Goal: Manage account settings

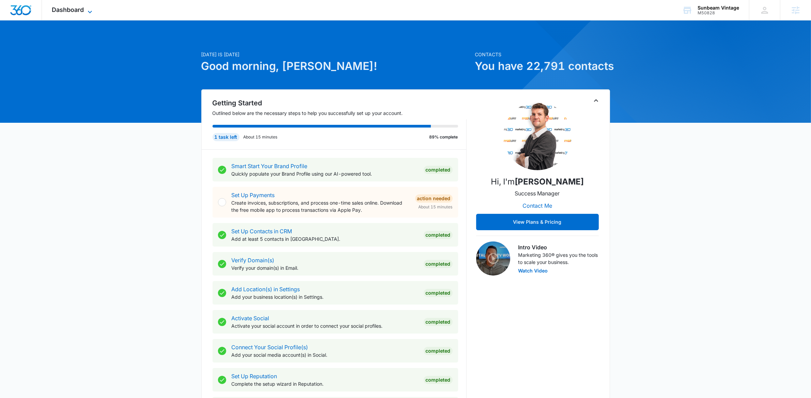
click at [93, 11] on icon at bounding box center [90, 12] width 8 height 8
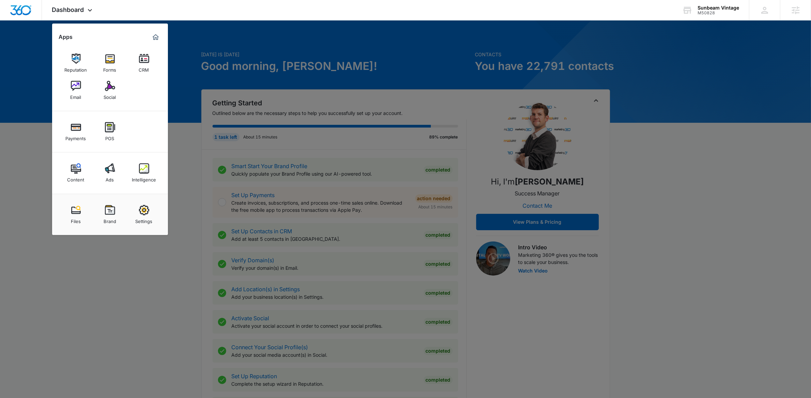
click at [72, 83] on img at bounding box center [76, 86] width 10 height 10
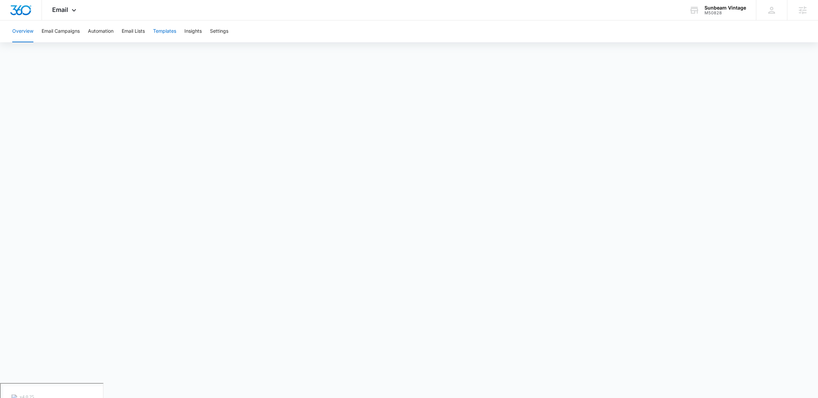
click at [166, 25] on button "Templates" at bounding box center [164, 31] width 23 height 22
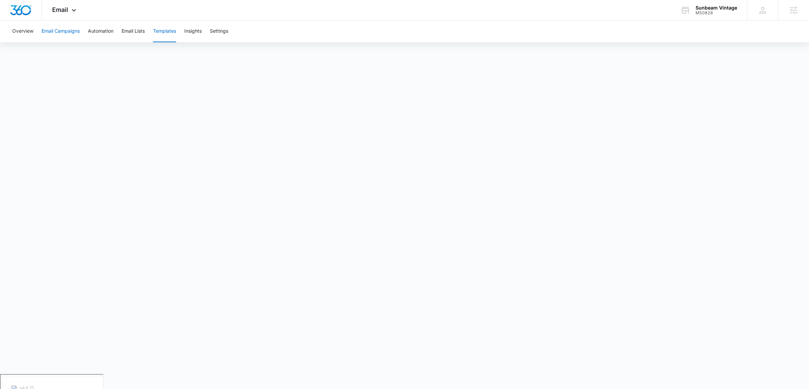
click at [62, 33] on button "Email Campaigns" at bounding box center [61, 31] width 38 height 22
click at [163, 29] on button "Templates" at bounding box center [164, 31] width 23 height 22
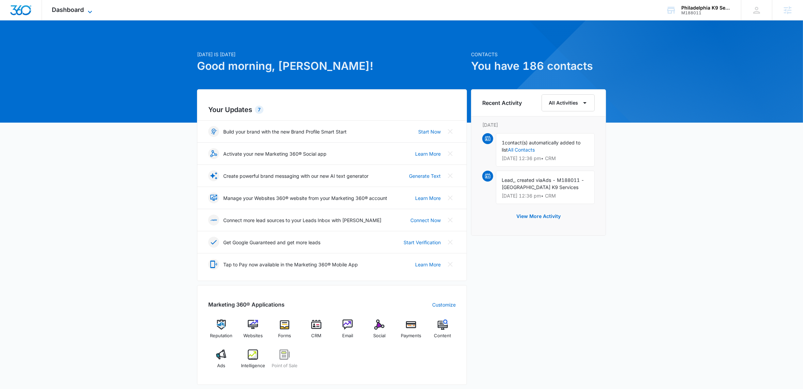
click at [91, 11] on icon at bounding box center [90, 12] width 8 height 8
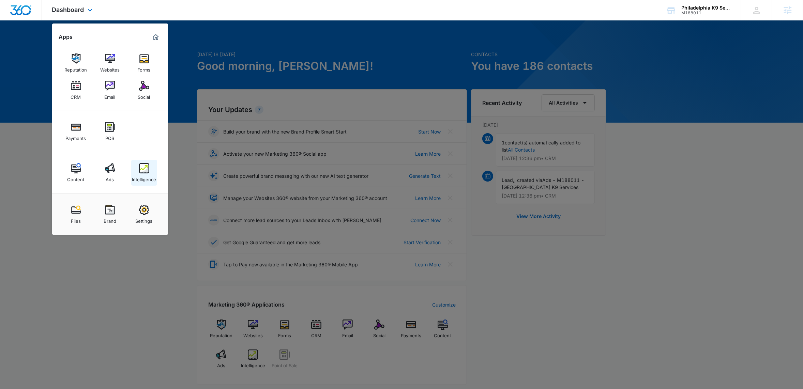
click at [146, 174] on div "Intelligence" at bounding box center [144, 177] width 24 height 9
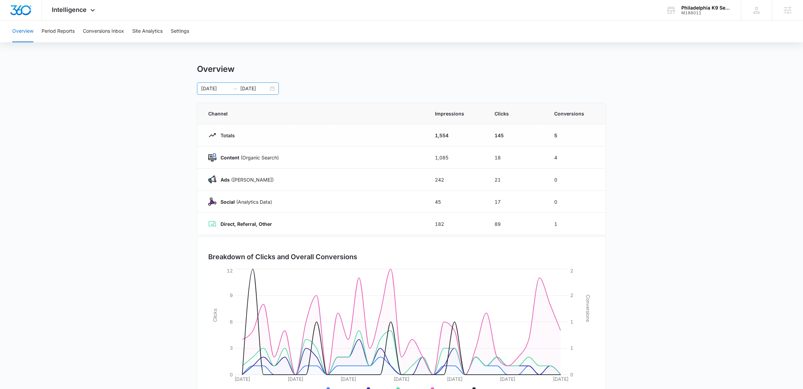
click at [273, 87] on div "07/01/2025 07/31/2025" at bounding box center [238, 88] width 82 height 12
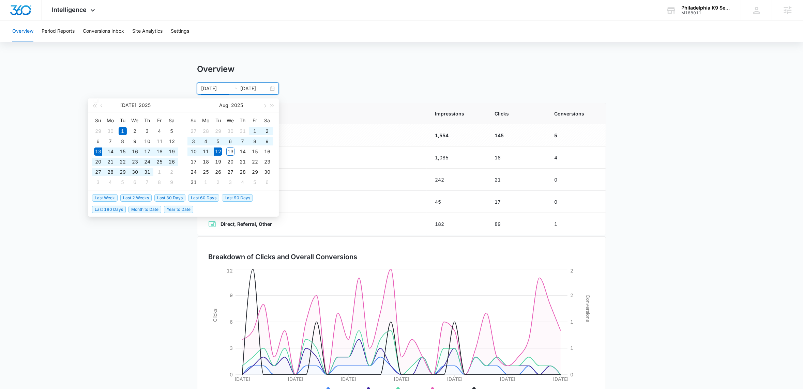
click at [175, 199] on span "Last 30 Days" at bounding box center [169, 197] width 31 height 7
type input "07/13/2025"
type input "08/12/2025"
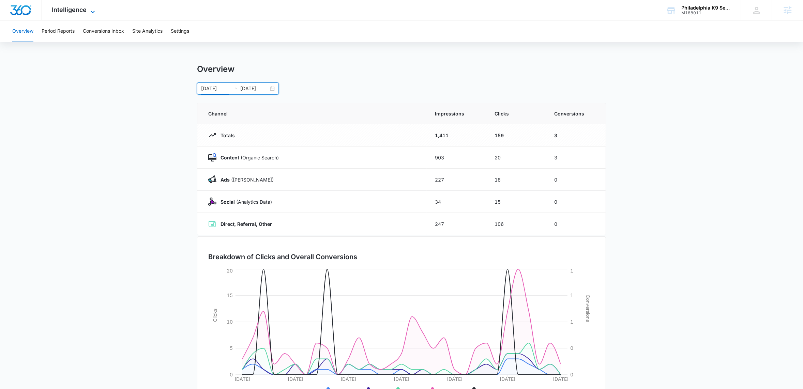
click at [93, 8] on icon at bounding box center [93, 12] width 8 height 8
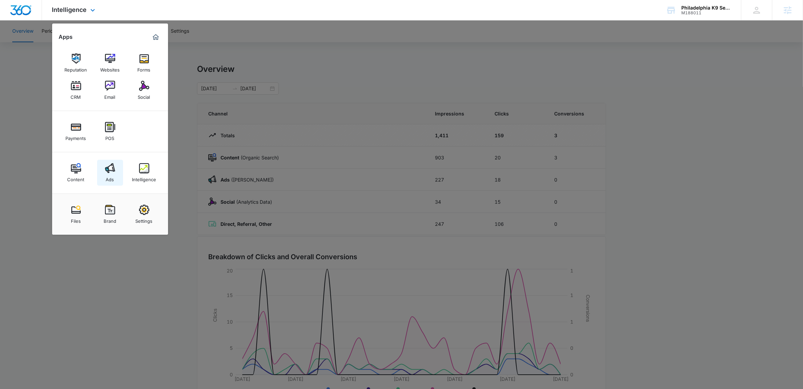
click at [109, 170] on img at bounding box center [110, 168] width 10 height 10
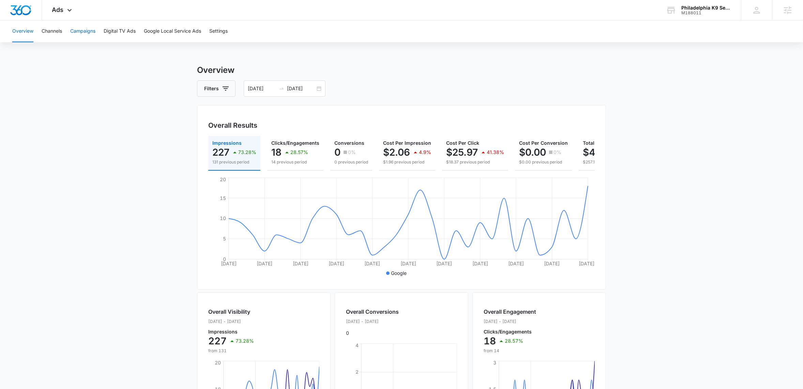
click at [82, 32] on button "Campaigns" at bounding box center [82, 31] width 25 height 22
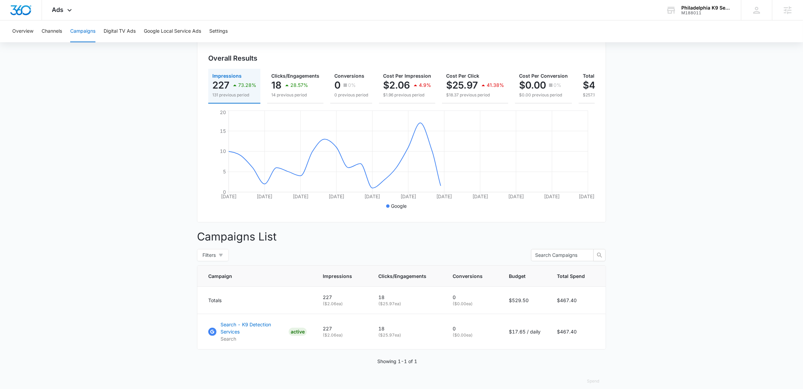
scroll to position [82, 0]
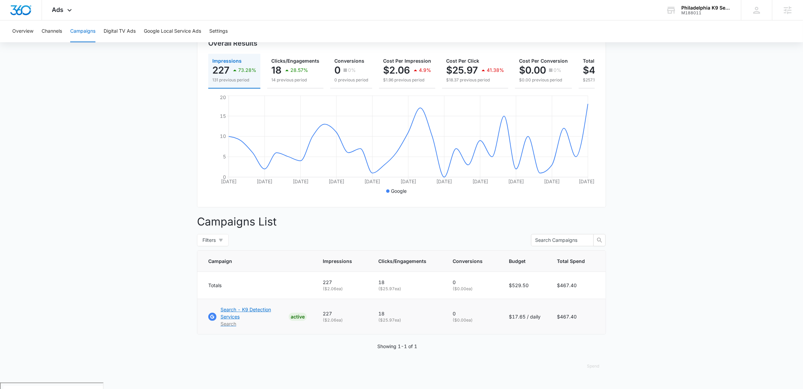
click at [239, 318] on p "Search - K9 Detection Services" at bounding box center [252, 313] width 65 height 14
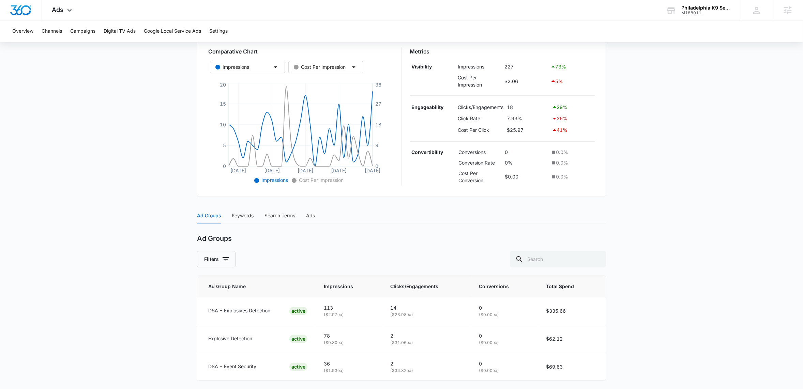
scroll to position [140, 0]
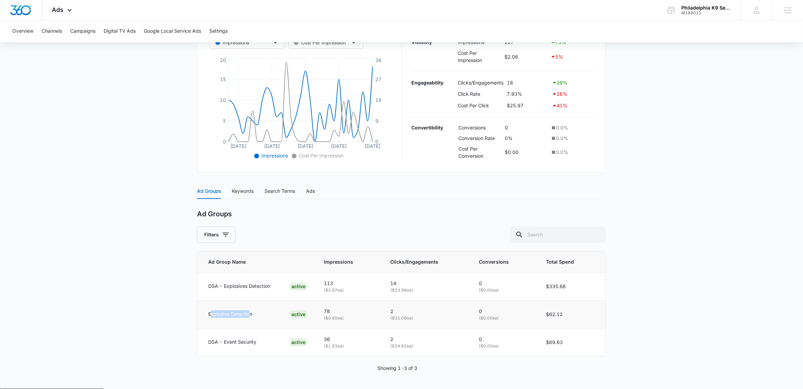
drag, startPoint x: 211, startPoint y: 316, endPoint x: 250, endPoint y: 316, distance: 38.8
click at [250, 316] on p "Explosive Detection" at bounding box center [230, 313] width 44 height 7
drag, startPoint x: 209, startPoint y: 343, endPoint x: 271, endPoint y: 341, distance: 62.4
click at [271, 341] on div "DSA - Event Security ACTIVE" at bounding box center [257, 342] width 99 height 8
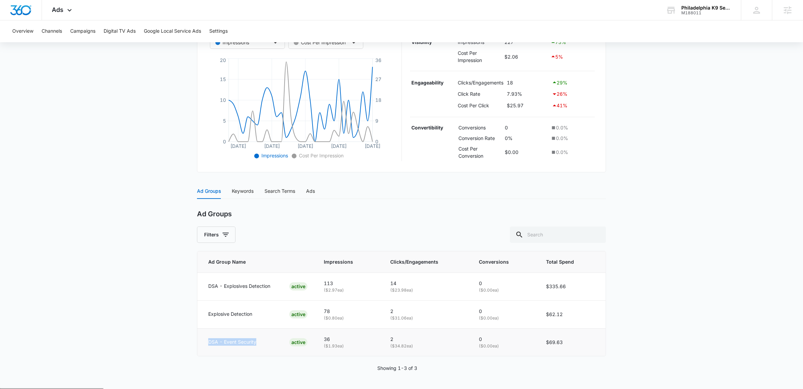
click at [271, 341] on div "DSA - Event Security ACTIVE" at bounding box center [257, 342] width 99 height 8
drag, startPoint x: 207, startPoint y: 287, endPoint x: 276, endPoint y: 285, distance: 68.5
click at [276, 285] on td "DSA - Explosives Detection ACTIVE" at bounding box center [256, 287] width 118 height 28
click at [265, 289] on p "DSA - Explosives Detection" at bounding box center [239, 285] width 62 height 7
drag, startPoint x: 209, startPoint y: 287, endPoint x: 272, endPoint y: 285, distance: 63.7
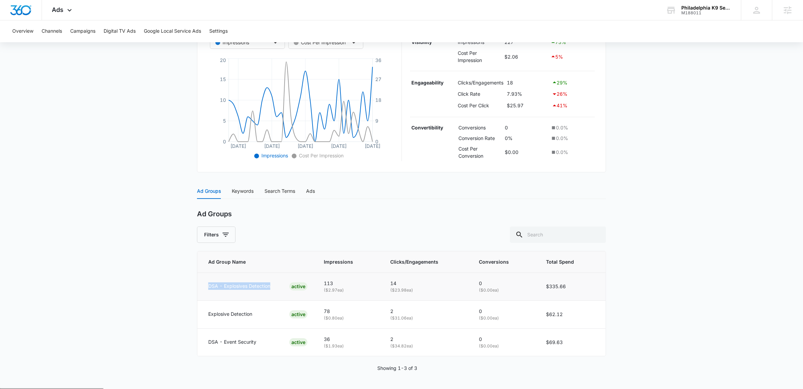
click at [272, 285] on div "DSA - Explosives Detection ACTIVE" at bounding box center [257, 286] width 99 height 8
click at [185, 284] on main "Search - K9 Detection Services | Search Active $17.65 daily , $467.40 Spent Ove…" at bounding box center [401, 156] width 803 height 465
drag, startPoint x: 209, startPoint y: 343, endPoint x: 262, endPoint y: 341, distance: 53.6
click at [262, 341] on div "DSA - Event Security ACTIVE" at bounding box center [257, 342] width 99 height 8
click at [253, 340] on p "DSA - Event Security" at bounding box center [232, 341] width 48 height 7
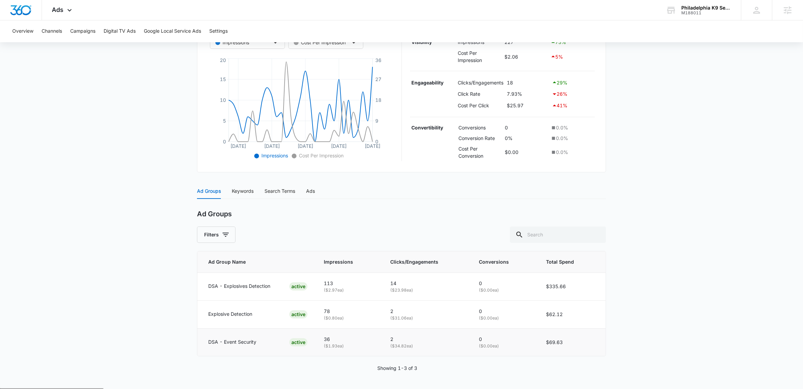
click at [228, 345] on p "DSA - Event Security" at bounding box center [232, 341] width 48 height 7
click at [250, 337] on td "DSA - Event Security ACTIVE" at bounding box center [256, 342] width 118 height 28
drag, startPoint x: 209, startPoint y: 343, endPoint x: 261, endPoint y: 340, distance: 52.5
click at [261, 340] on div "DSA - Event Security ACTIVE" at bounding box center [257, 342] width 99 height 8
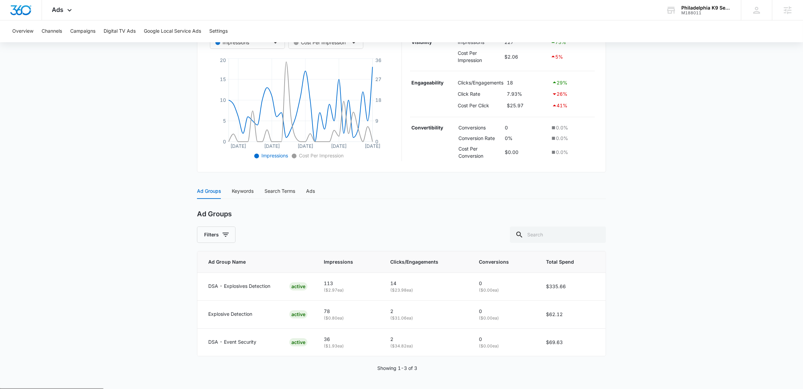
click at [186, 361] on main "Search - K9 Detection Services | Search Active $17.65 daily , $467.40 Spent Ove…" at bounding box center [401, 156] width 803 height 465
drag, startPoint x: 549, startPoint y: 288, endPoint x: 576, endPoint y: 286, distance: 26.3
click at [576, 286] on td "$335.66" at bounding box center [572, 287] width 68 height 28
drag, startPoint x: 551, startPoint y: 345, endPoint x: 588, endPoint y: 339, distance: 37.6
click at [587, 339] on td "$69.63" at bounding box center [572, 342] width 68 height 28
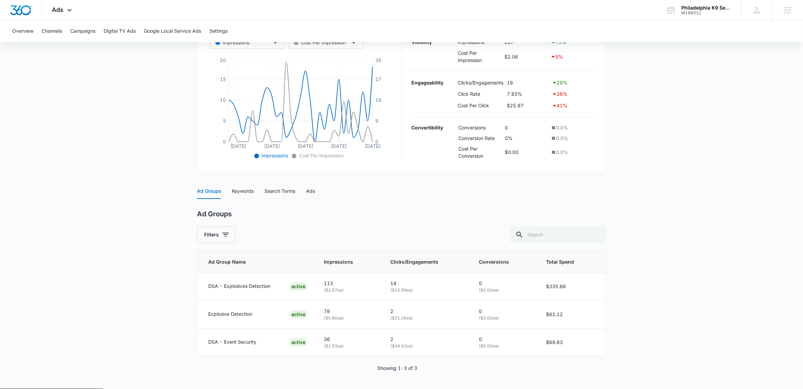
click at [700, 318] on main "Search - K9 Detection Services | Search Active $17.65 daily , $467.40 Spent Ove…" at bounding box center [401, 156] width 803 height 465
click at [320, 217] on div "Ad Groups" at bounding box center [401, 214] width 409 height 9
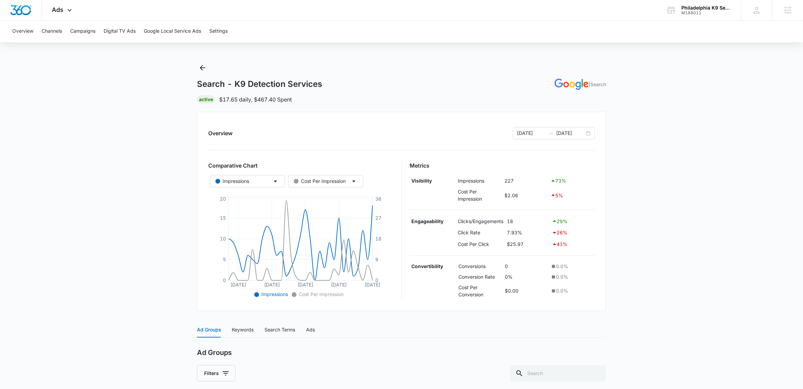
scroll to position [0, 0]
click at [201, 72] on icon "Back" at bounding box center [202, 69] width 8 height 8
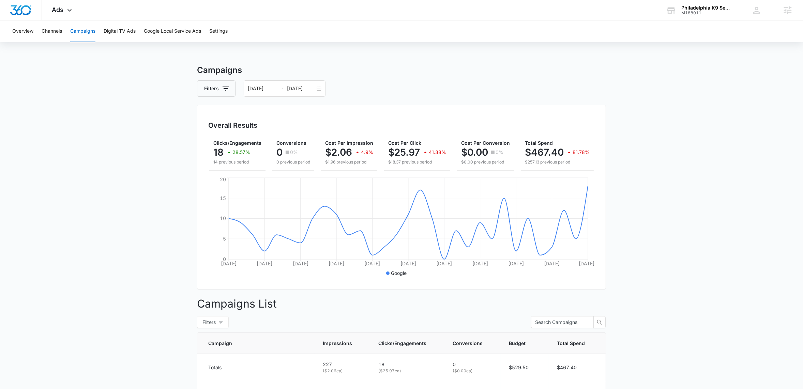
click at [393, 21] on div "Overview Channels Campaigns Digital TV Ads Google Local Service Ads Settings" at bounding box center [401, 31] width 786 height 22
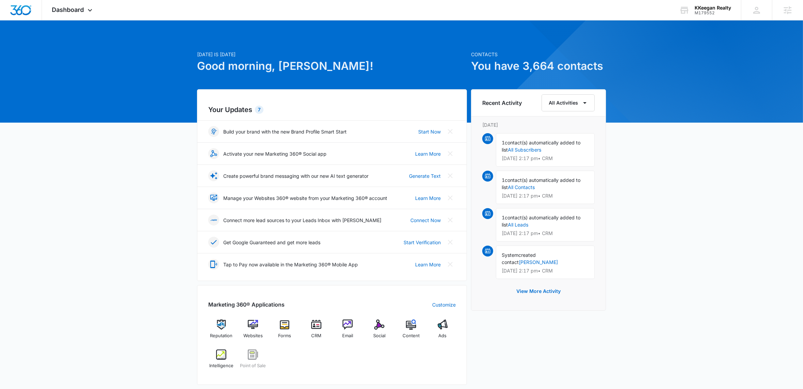
click at [119, 270] on div "Today is Wednesday, August 13th Good morning, Jack! Contacts You have 3,664 con…" at bounding box center [401, 317] width 803 height 577
click at [95, 11] on div "Dashboard Apps Reputation Websites Forms CRM Email Social POS Content Ads Intel…" at bounding box center [73, 10] width 62 height 20
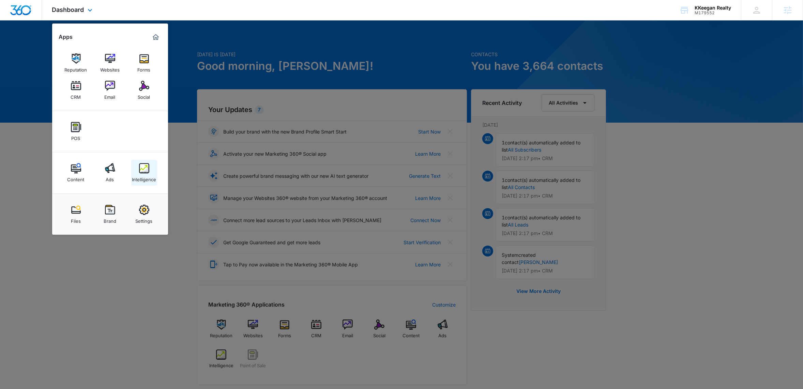
click at [141, 164] on img at bounding box center [144, 168] width 10 height 10
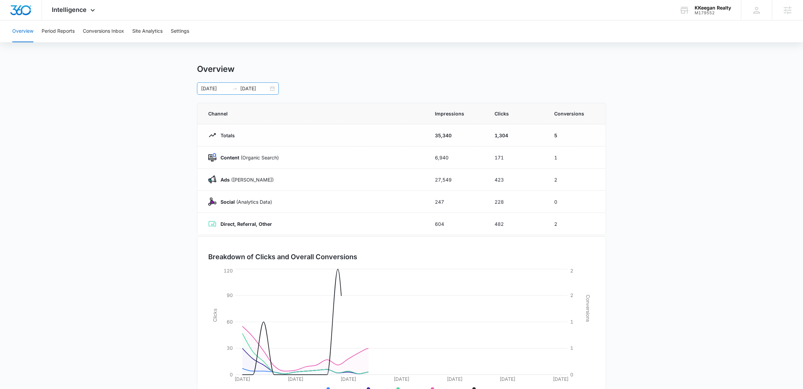
click at [275, 90] on div "07/06/2025 08/05/2025" at bounding box center [238, 88] width 82 height 12
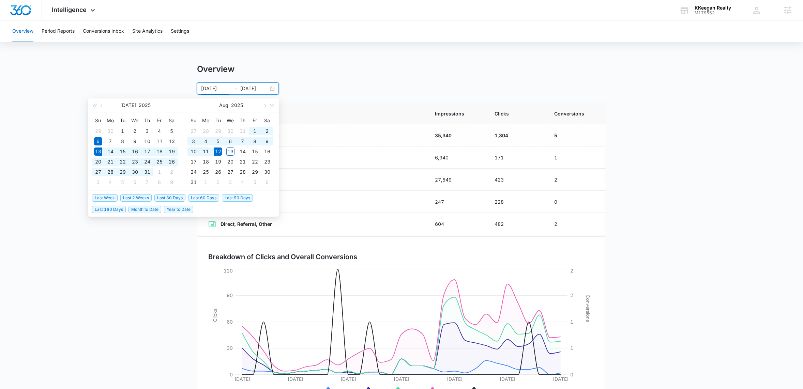
click at [175, 197] on span "Last 30 Days" at bounding box center [169, 197] width 31 height 7
type input "07/13/2025"
type input "08/12/2025"
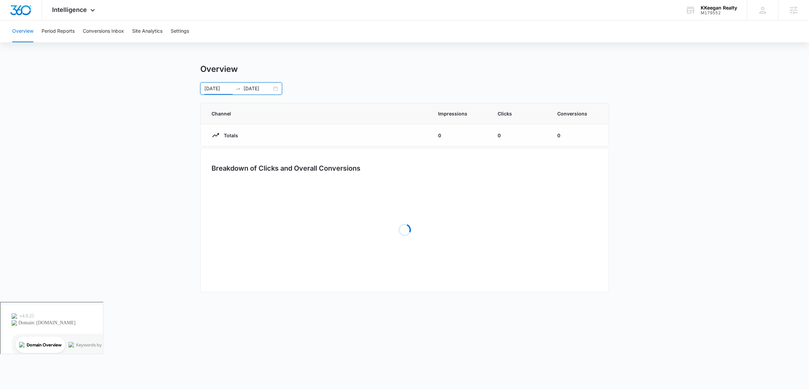
click at [97, 178] on main "Overview 07/13/2025 08/12/2025 Jul 2025 Su Mo Tu We Th Fr Sa 29 30 1 2 3 4 5 6 …" at bounding box center [404, 183] width 809 height 238
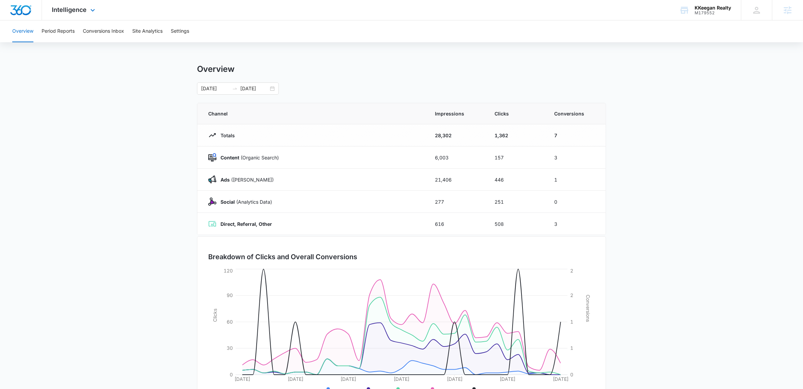
click at [95, 4] on div "Intelligence Apps Reputation Websites Forms CRM Email Social POS Content Ads In…" at bounding box center [74, 10] width 65 height 20
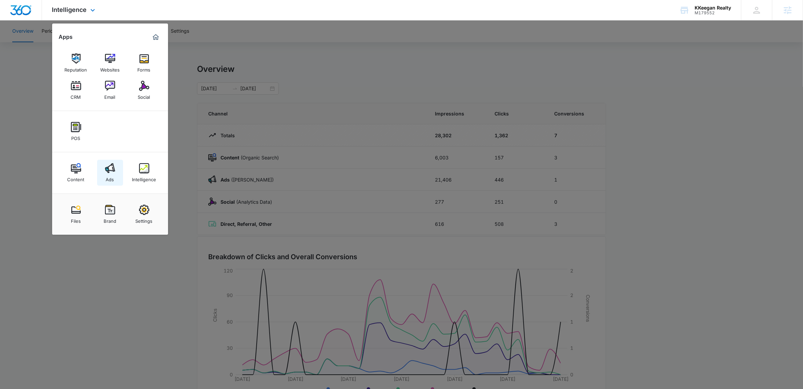
click at [109, 169] on img at bounding box center [110, 168] width 10 height 10
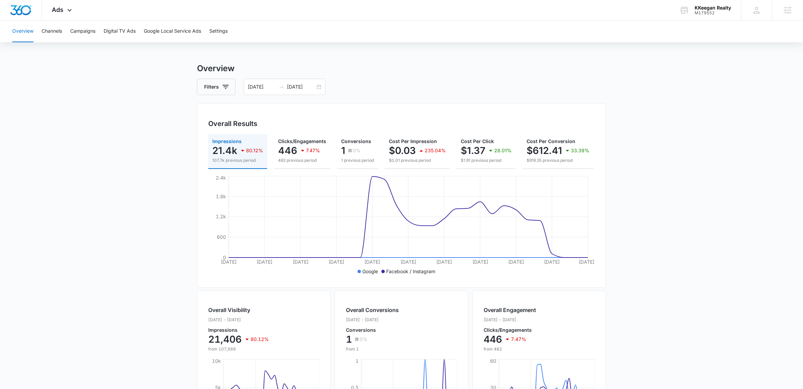
scroll to position [3, 0]
click at [65, 155] on main "Overview Filters 07/13/2025 08/12/2025 Overall Results Impressions 21.4k 80.12%…" at bounding box center [401, 305] width 803 height 489
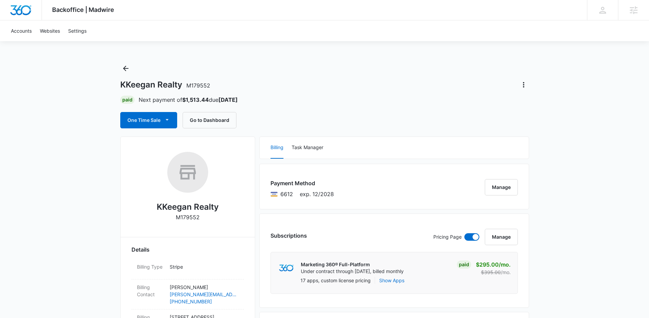
click at [288, 30] on div "Accounts Websites Settings" at bounding box center [325, 30] width 636 height 21
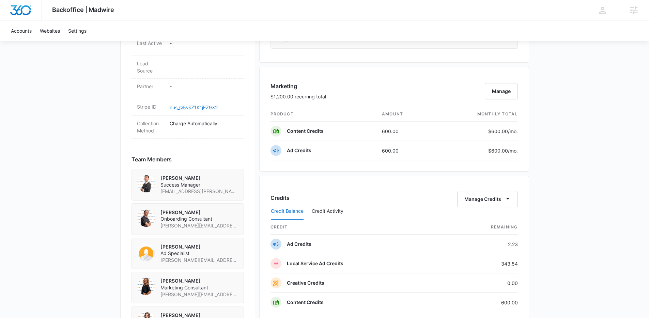
scroll to position [346, 0]
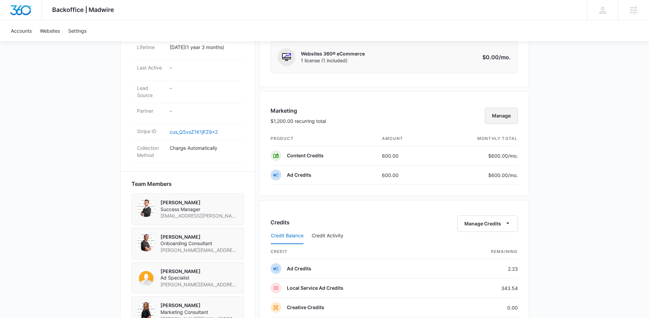
click at [509, 118] on button "Manage" at bounding box center [501, 116] width 33 height 16
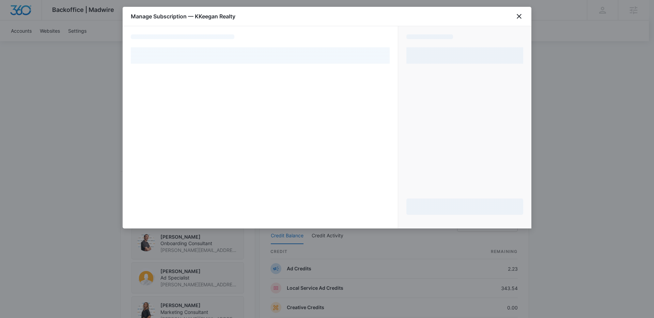
select select "pm_1QmK6CA4n8RTgNjUBrvYpNb8"
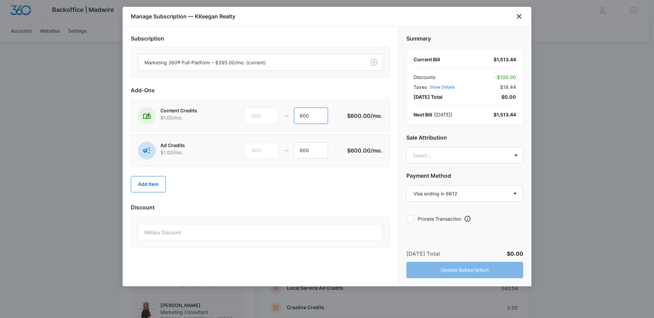
click at [305, 117] on input "600" at bounding box center [311, 116] width 34 height 16
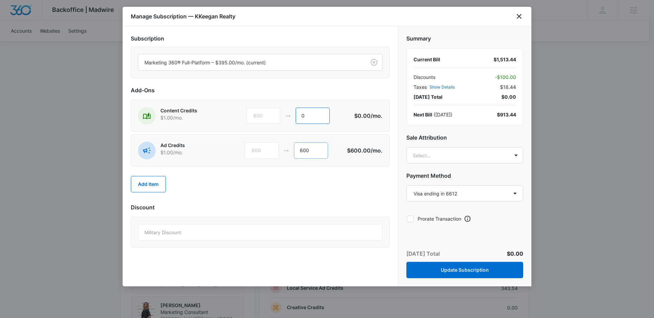
type input "0"
click at [301, 150] on input "600" at bounding box center [311, 150] width 34 height 16
type input "300"
click at [355, 190] on div "Add Item" at bounding box center [260, 184] width 259 height 30
click at [498, 137] on h2 "Sale Attribution" at bounding box center [465, 138] width 117 height 8
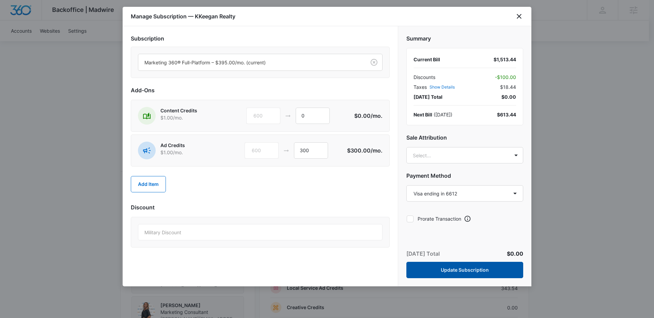
click at [465, 271] on button "Update Subscription" at bounding box center [465, 270] width 117 height 16
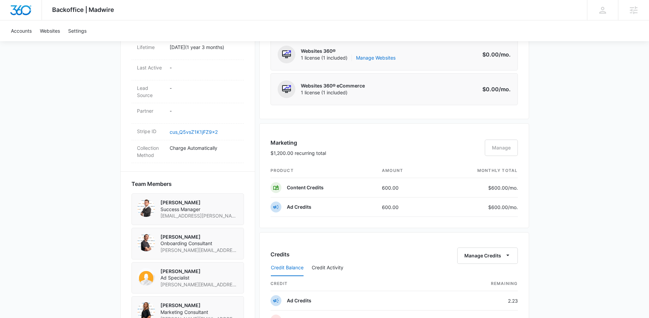
scroll to position [0, 0]
